Goal: Information Seeking & Learning: Understand process/instructions

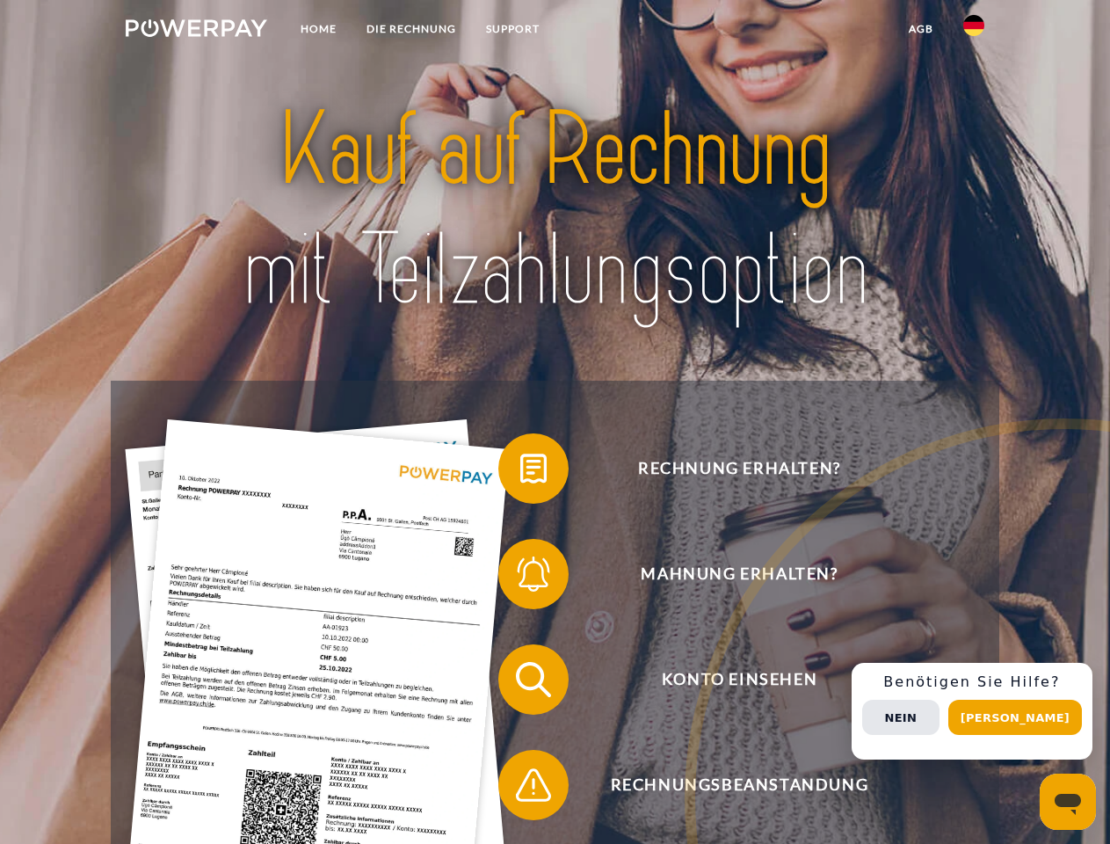
click at [196, 31] on img at bounding box center [197, 28] width 142 height 18
click at [974, 31] on img at bounding box center [974, 25] width 21 height 21
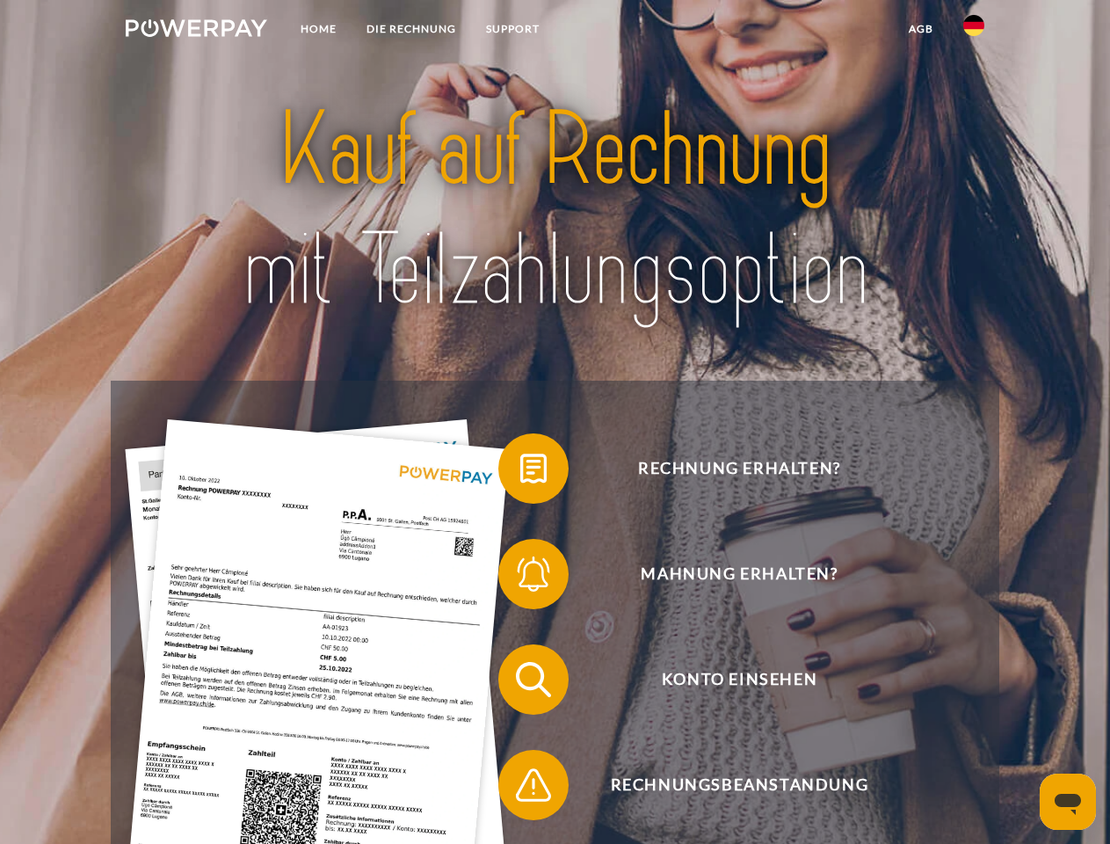
click at [920, 29] on link "agb" at bounding box center [921, 29] width 55 height 32
click at [520, 472] on span at bounding box center [507, 469] width 88 height 88
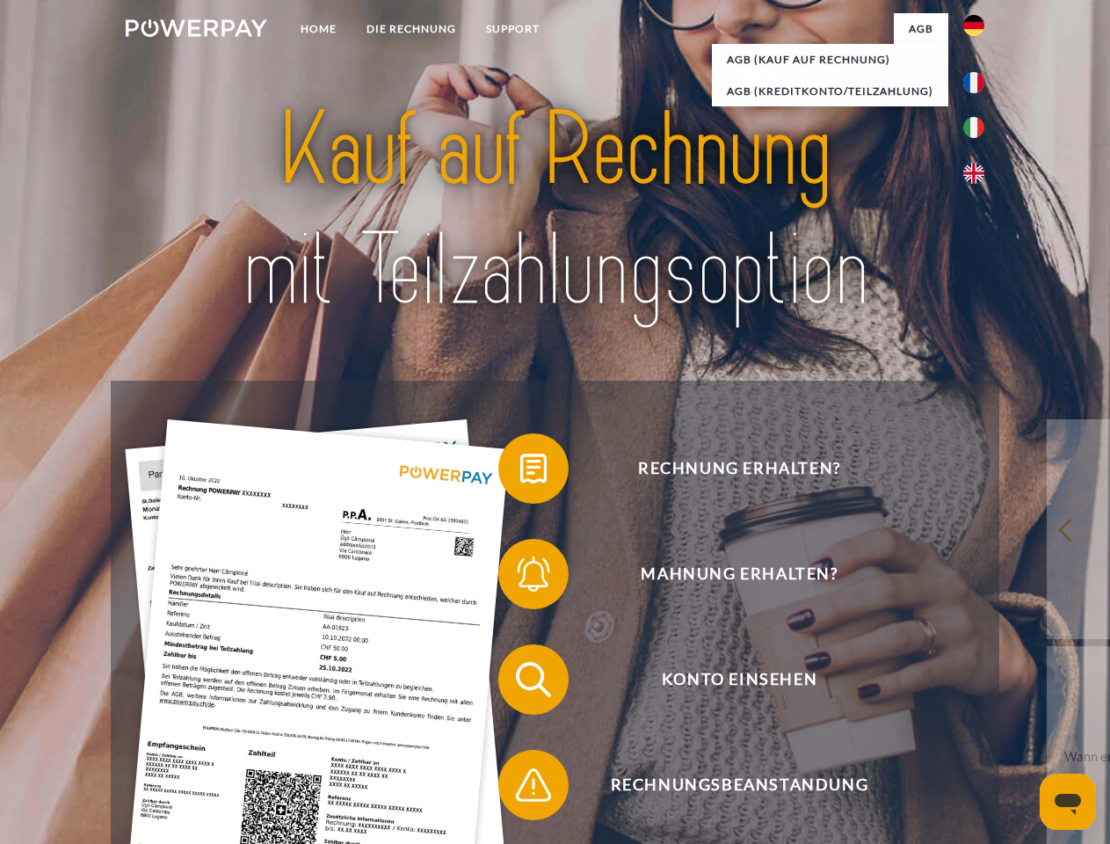
click at [520, 578] on span at bounding box center [507, 574] width 88 height 88
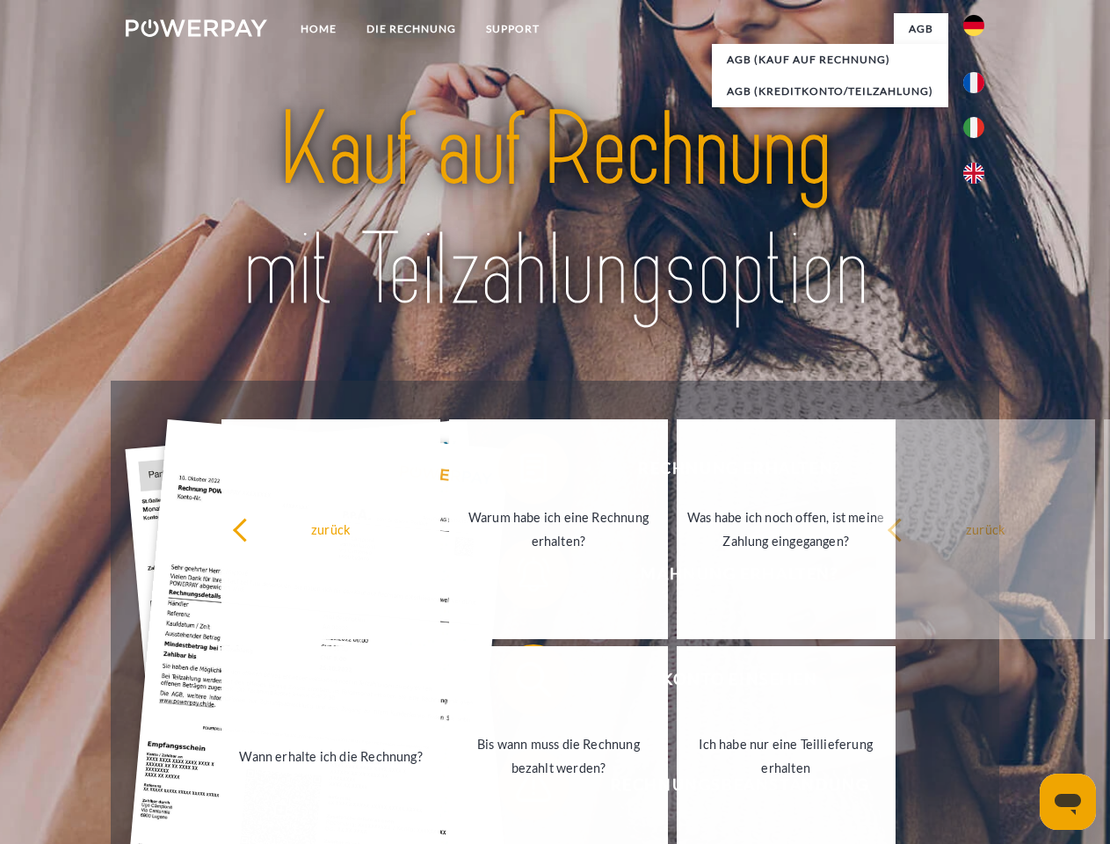
click at [520, 683] on link "Bis wann muss die Rechnung bezahlt werden?" at bounding box center [558, 756] width 219 height 220
click at [677, 789] on link "Ich habe nur eine Teillieferung erhalten" at bounding box center [786, 756] width 219 height 220
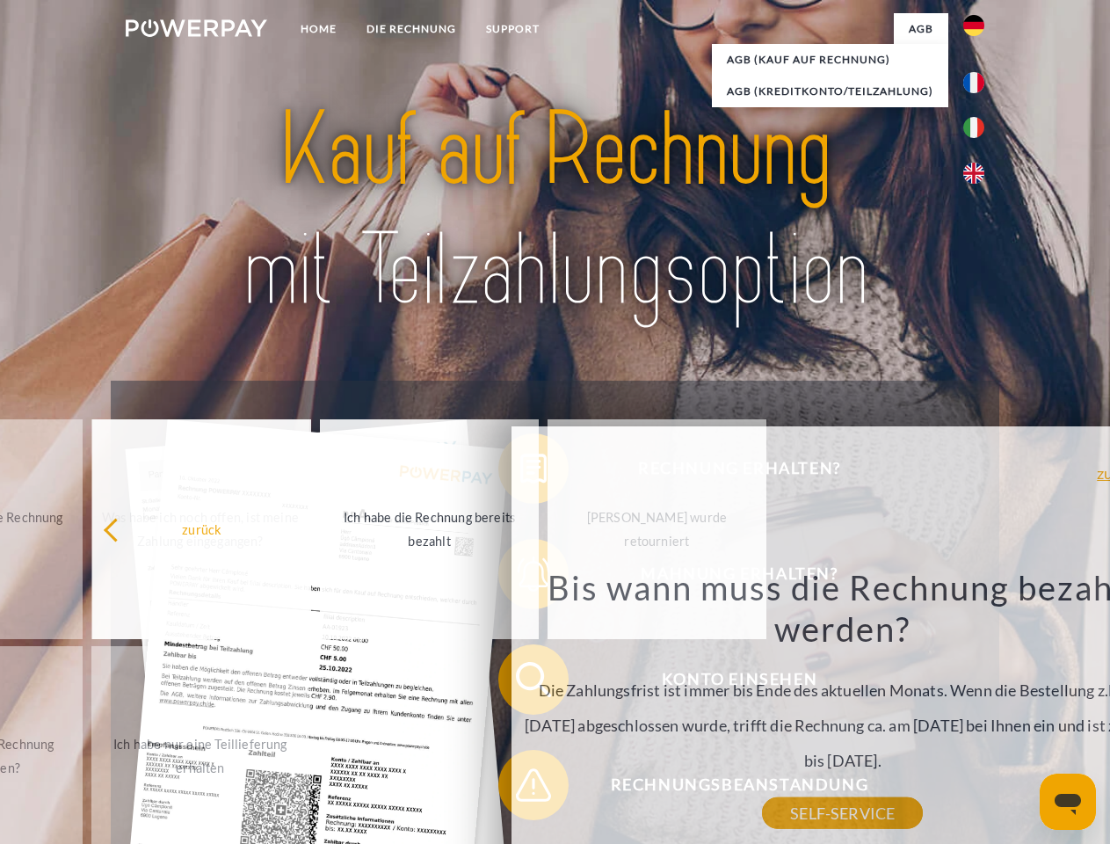
click at [978, 711] on div "Rechnung erhalten? Mahnung erhalten? Konto einsehen" at bounding box center [555, 732] width 888 height 703
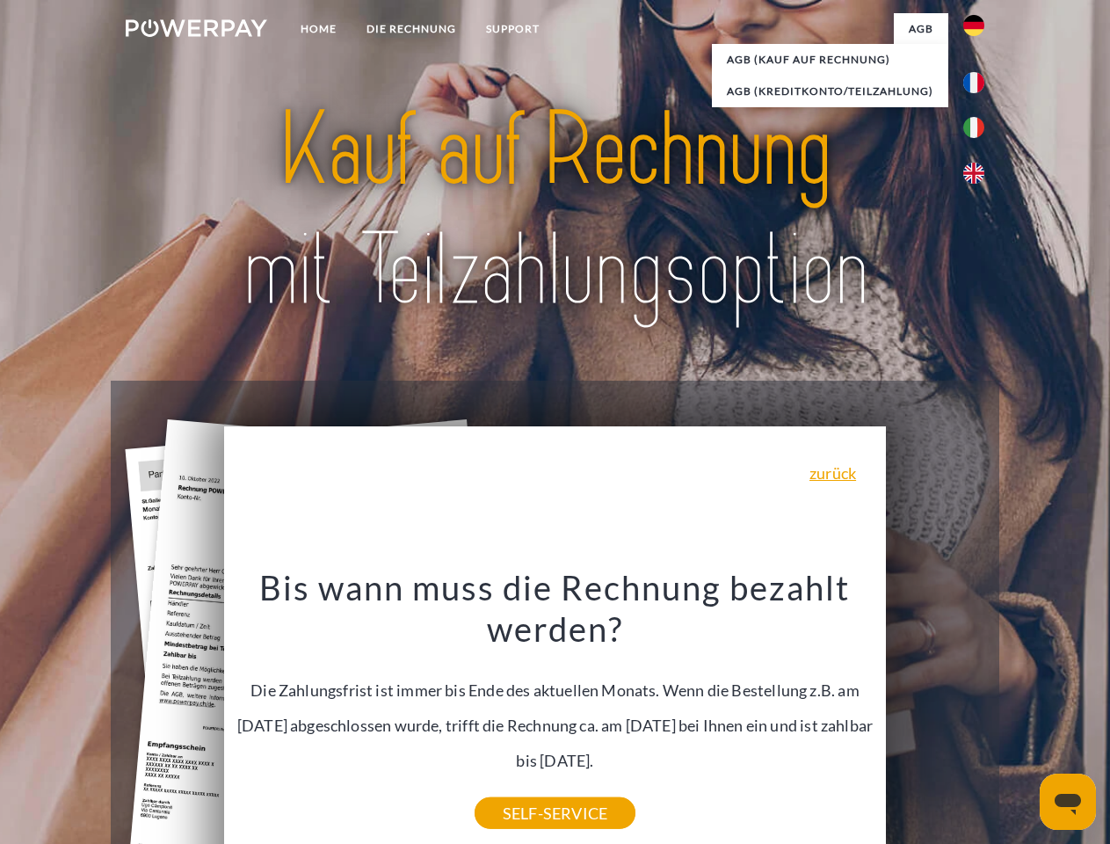
click at [935, 715] on span "Konto einsehen" at bounding box center [739, 679] width 431 height 70
click at [1022, 717] on header "Home DIE RECHNUNG SUPPORT" at bounding box center [555, 607] width 1110 height 1214
